Goal: Task Accomplishment & Management: Manage account settings

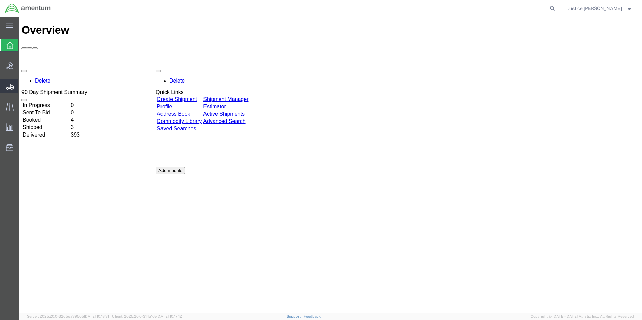
click at [0, 0] on span "Create Shipment" at bounding box center [0, 0] width 0 height 0
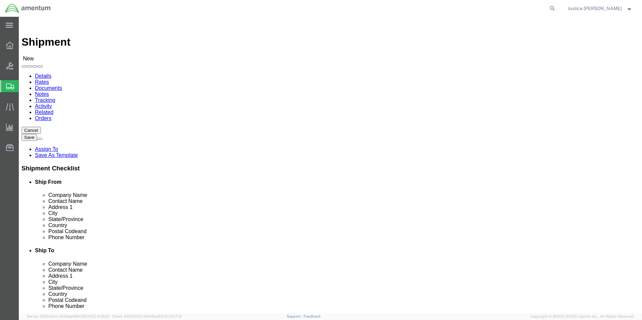
select select
select select "MYPROFILE"
select select "OK"
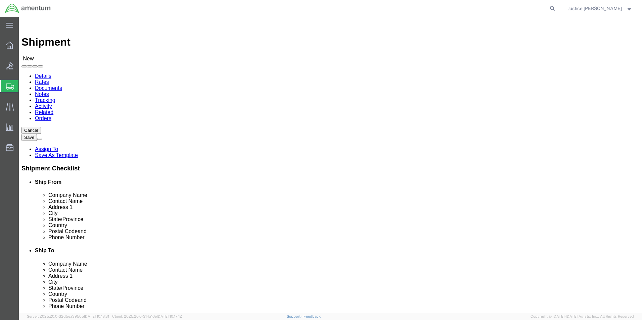
select select "49949"
select select "AZ"
click div "Ship To Location Location [GEOGRAPHIC_DATA], [GEOGRAPHIC_DATA] My Profile Locat…"
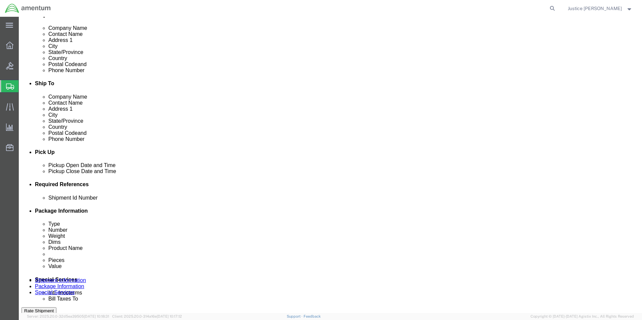
scroll to position [168, 0]
click div "[DATE] 11:00 AM"
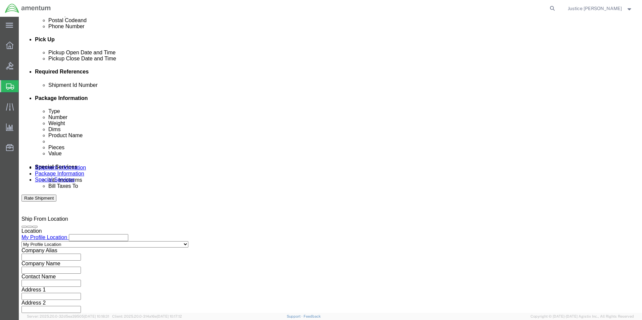
type input "1:00 PM"
click button "Apply"
click button "Continue"
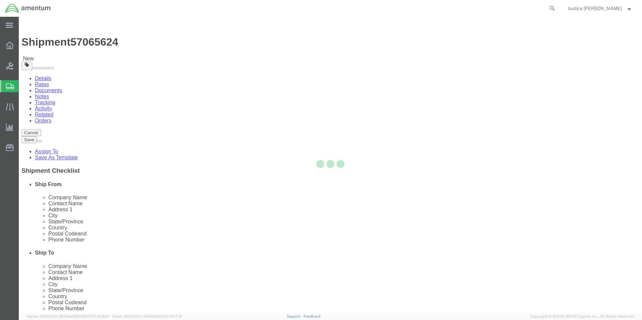
select select "CBOX"
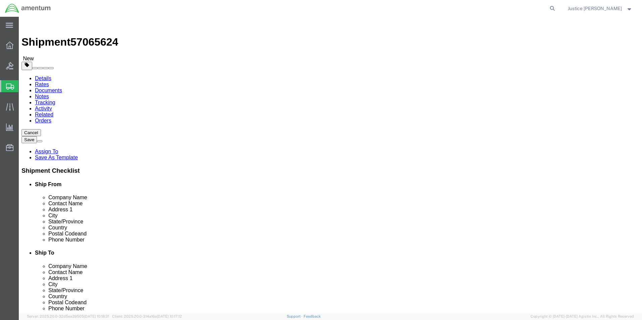
click button "Previous"
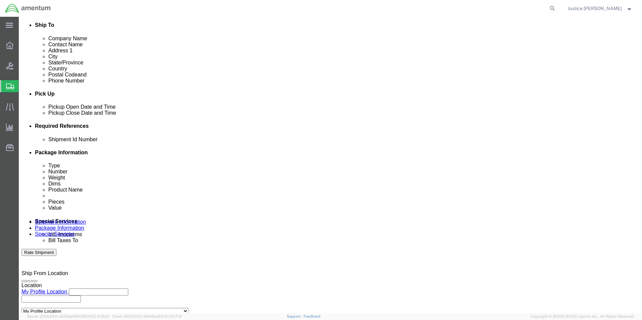
scroll to position [235, 0]
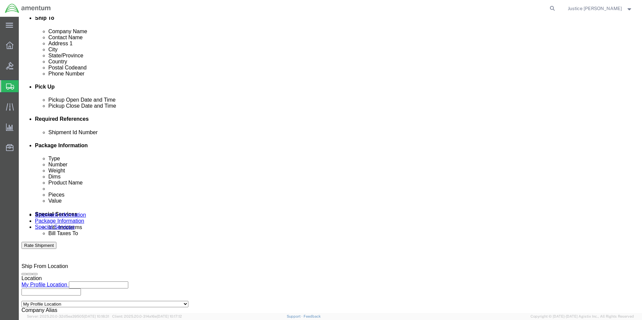
drag, startPoint x: 58, startPoint y: 8, endPoint x: 82, endPoint y: 9, distance: 23.2
click span "57065624"
click div "Ship From Location Location My Profile Location My Profile Location [PHONE_NUMB…"
drag, startPoint x: 58, startPoint y: 10, endPoint x: 93, endPoint y: 9, distance: 35.3
click div "Shipment 57065624 New"
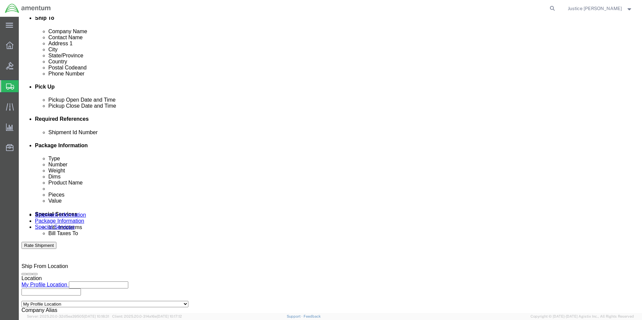
copy span "57065624"
click input "text"
paste input "57065624"
type input "57065624"
click button "Add reference"
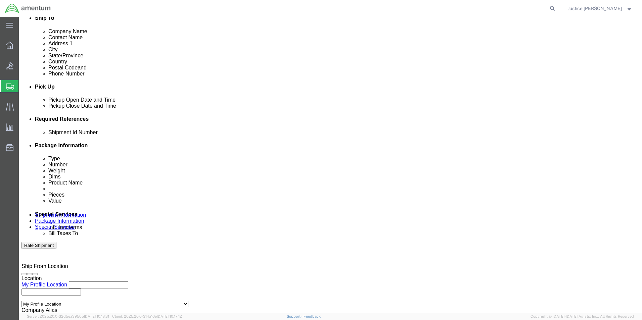
drag, startPoint x: 197, startPoint y: 178, endPoint x: 198, endPoint y: 172, distance: 5.8
click select "Select Account Type Activity ID Airline Appointment Number ASN Batch Request # …"
select select "DEPT"
click select "Select Account Type Activity ID Airline Appointment Number ASN Batch Request # …"
click input "text"
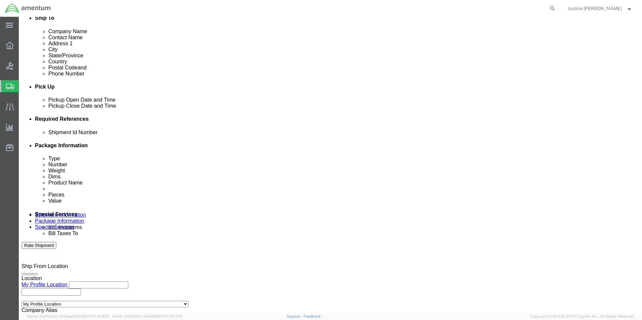
type input "CBP"
click button "Add reference"
click select "Select Account Type Activity ID Airline Appointment Number ASN Batch Request # …"
select select "CUSTREF"
click select "Select Account Type Activity ID Airline Appointment Number ASN Batch Request # …"
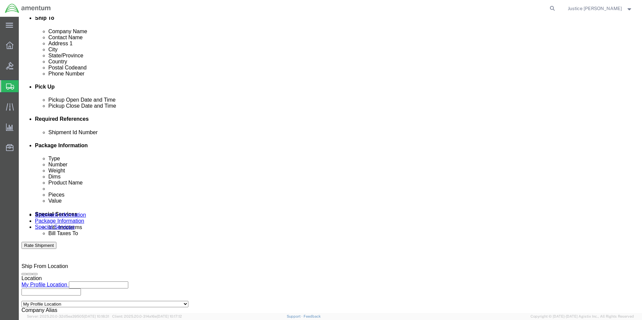
click input "text"
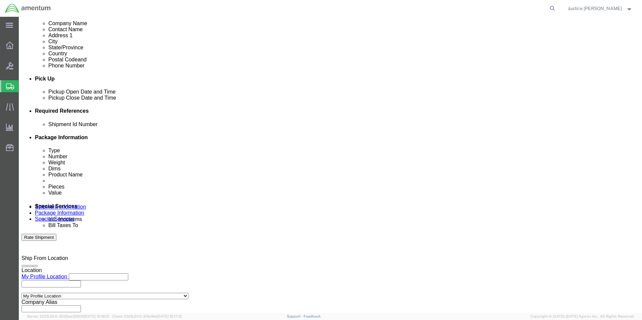
scroll to position [280, 0]
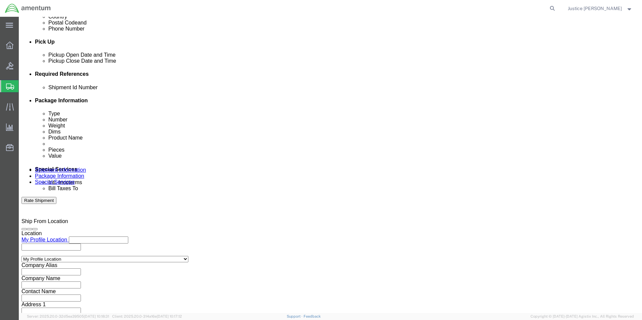
type input "513-010117"
click button "Continue"
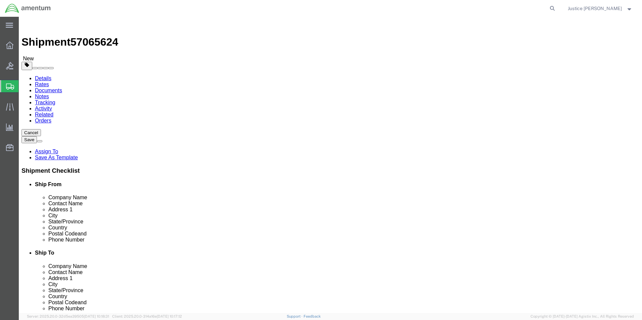
click input "text"
type input "20"
type input "12"
drag, startPoint x: 103, startPoint y: 156, endPoint x: 82, endPoint y: 153, distance: 21.0
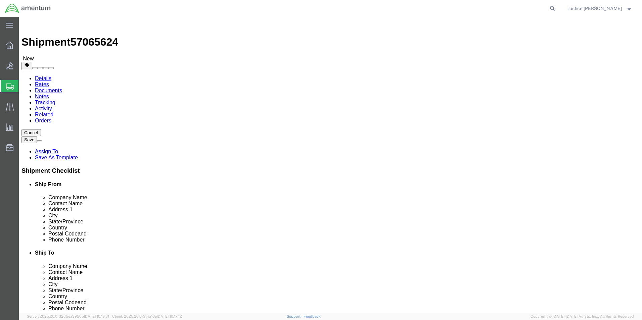
click div "Weight 0.00 Select kgs lbs Ship. t°"
type input "2"
click div "Previous Continue"
click link "Add Content"
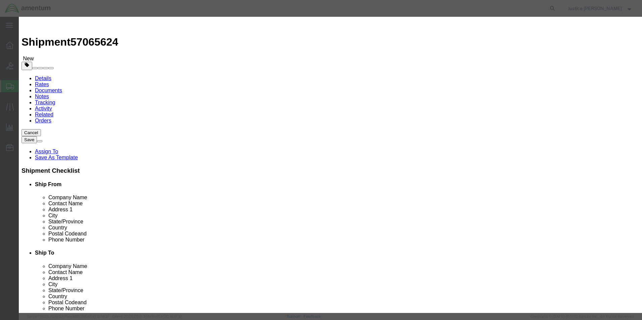
click input "text"
type input "500"
drag, startPoint x: 217, startPoint y: 64, endPoint x: 195, endPoint y: 63, distance: 21.8
click input "0"
type input "1"
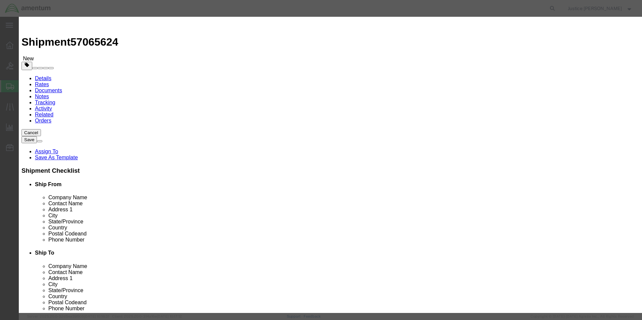
click input "text"
type input "500"
drag, startPoint x: 213, startPoint y: 52, endPoint x: 181, endPoint y: 52, distance: 32.2
click div "Product Name 500"
type input "GAS ROD"
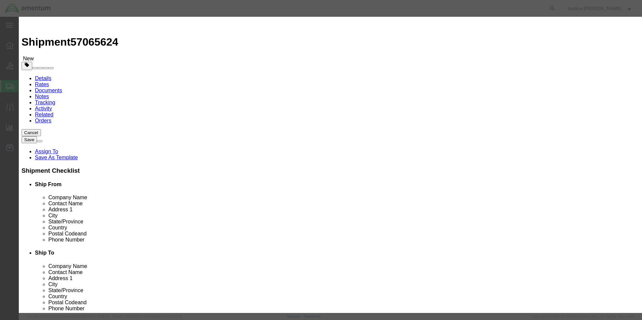
click h3 "Add content"
click button "Save & Close"
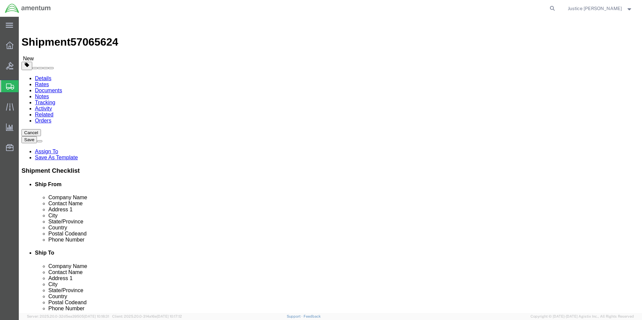
click button "Continue"
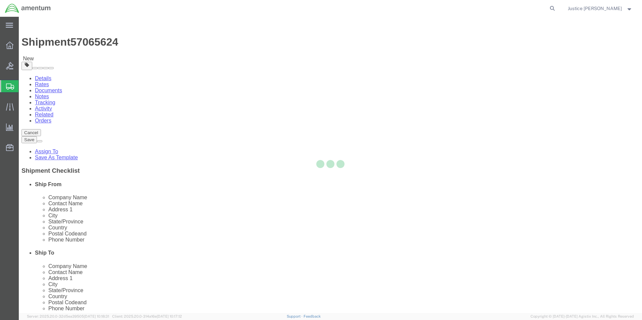
select select
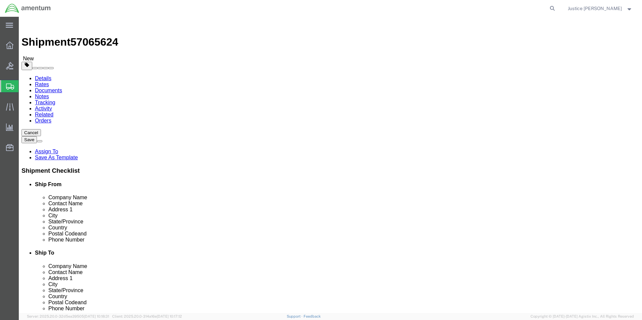
click button "Rate Shipment"
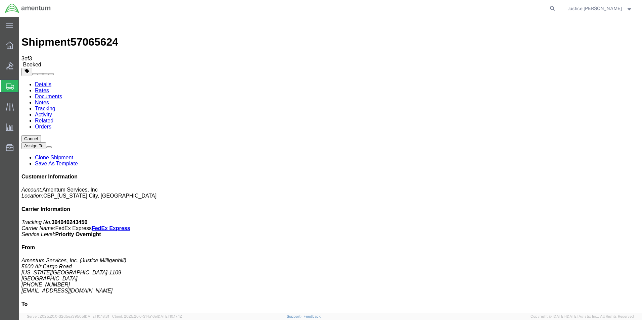
click at [51, 82] on link "Details" at bounding box center [43, 85] width 16 height 6
click link "Schedule pickup request"
click link "Tracking"
click at [62, 94] on link "Documents" at bounding box center [48, 97] width 27 height 6
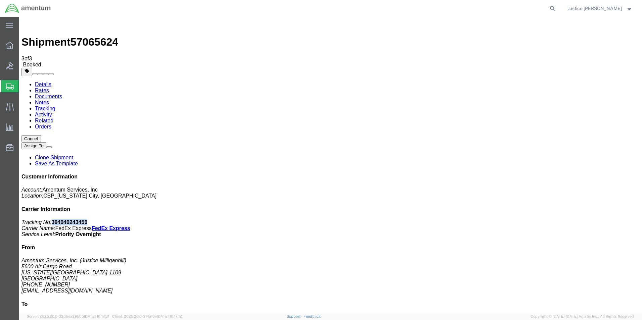
drag, startPoint x: 582, startPoint y: 104, endPoint x: 549, endPoint y: 101, distance: 34.0
click at [549, 220] on p "Tracking No: 394040243450 Carrier Name: FedEx Express FedEx Express Service Lev…" at bounding box center [330, 229] width 618 height 18
copy b "394040243450"
